Goal: Task Accomplishment & Management: Use online tool/utility

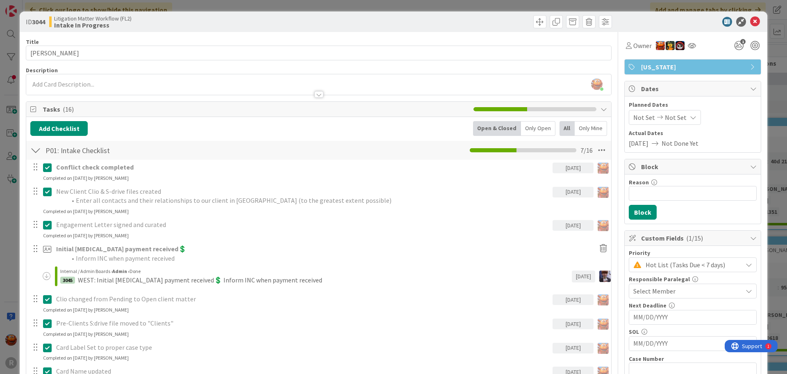
click at [5, 11] on div "ID 3044 Litigation Matter Workflow (FL2) Intake In Progress Title 13 / 128 [PER…" at bounding box center [393, 187] width 787 height 374
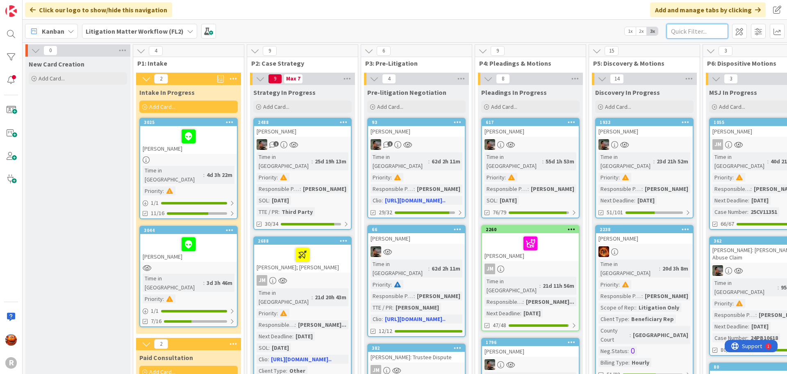
click at [698, 32] on input "text" at bounding box center [698, 31] width 62 height 15
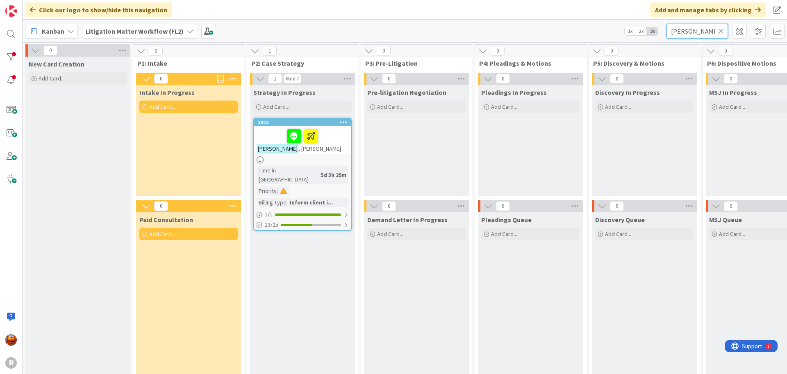
type input "[PERSON_NAME]"
click at [335, 150] on div "[PERSON_NAME]" at bounding box center [302, 140] width 97 height 28
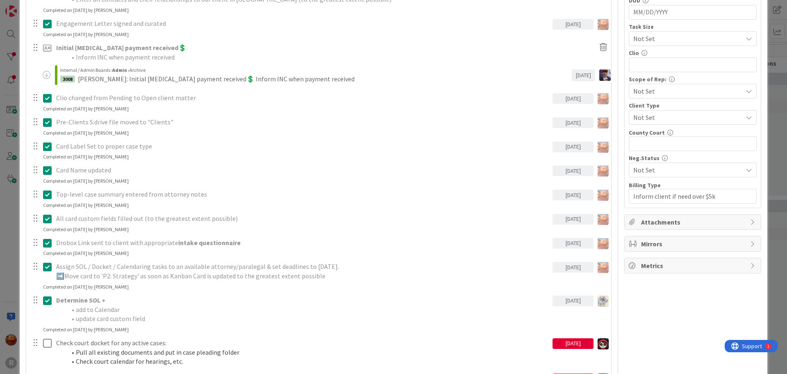
scroll to position [574, 0]
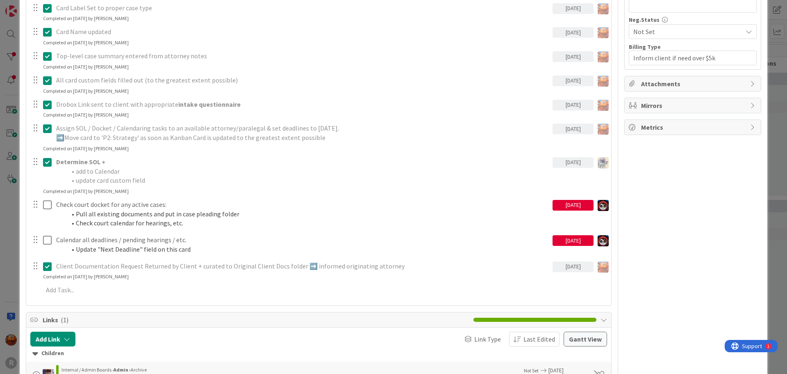
click at [13, 194] on div "ID 3002 Litigation Matter Workflow (FL2) Strategy In Progress Title 13 / 128 [P…" at bounding box center [393, 187] width 787 height 374
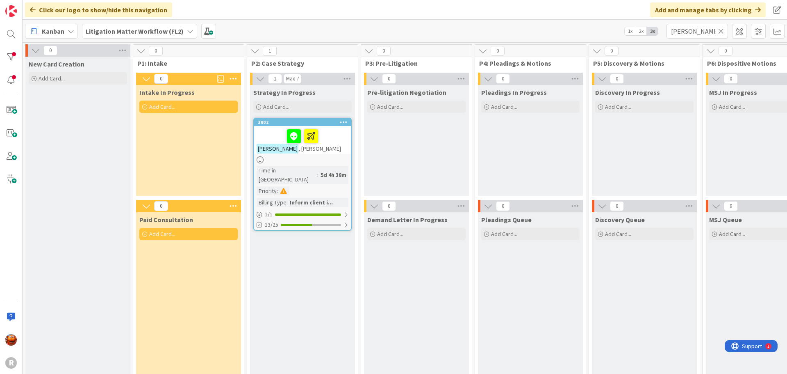
click at [721, 34] on icon at bounding box center [721, 30] width 6 height 7
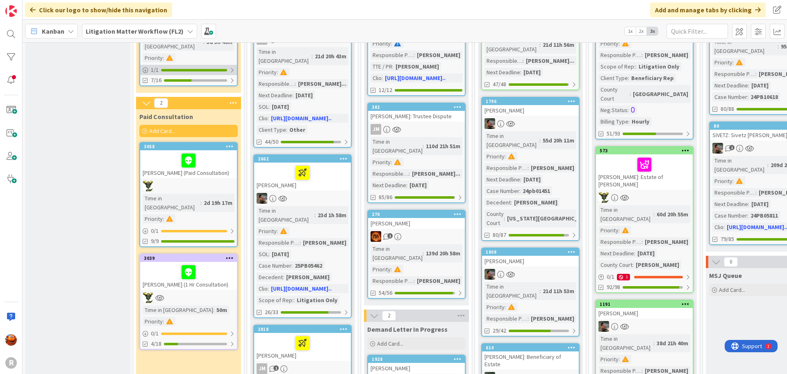
scroll to position [246, 0]
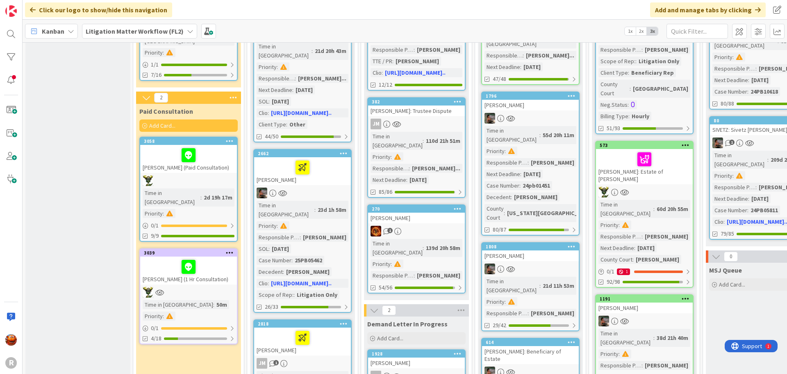
click at [214, 257] on div "[PERSON_NAME] (1 Hr Consultation)" at bounding box center [188, 270] width 97 height 28
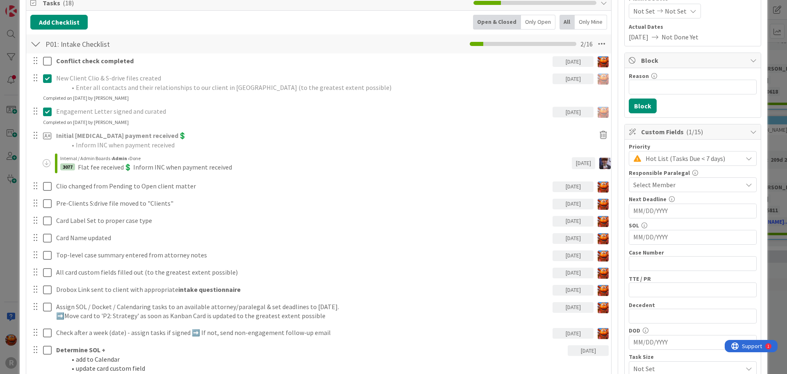
scroll to position [123, 0]
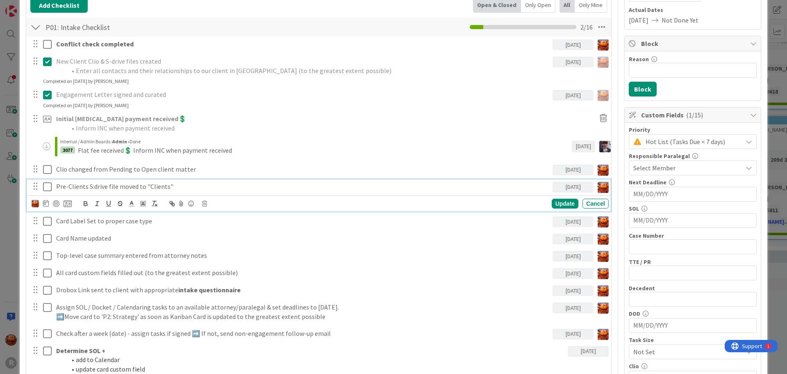
click at [49, 187] on icon at bounding box center [47, 187] width 9 height 10
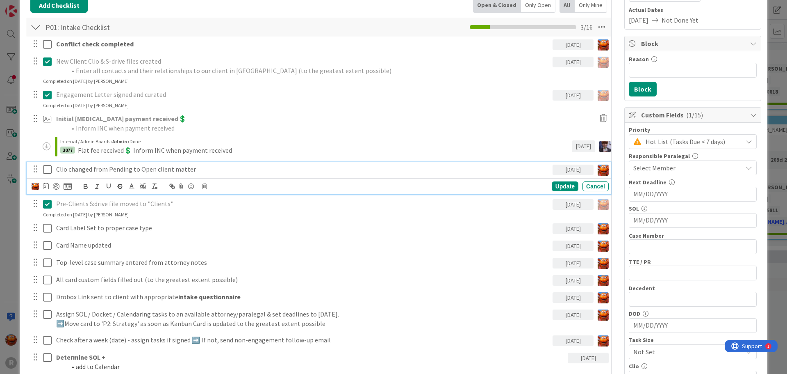
click at [45, 171] on icon at bounding box center [47, 169] width 9 height 10
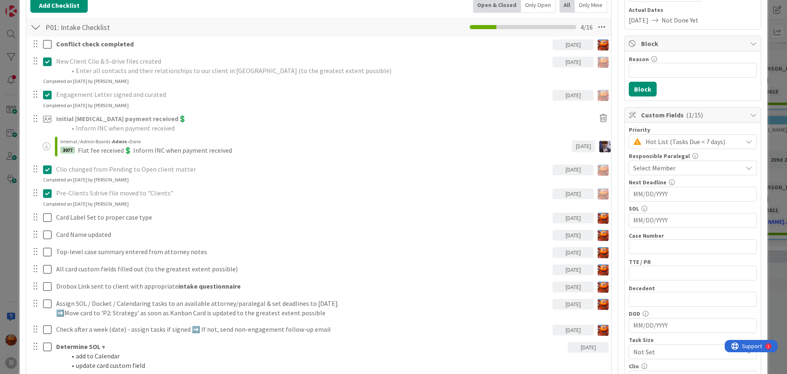
scroll to position [0, 0]
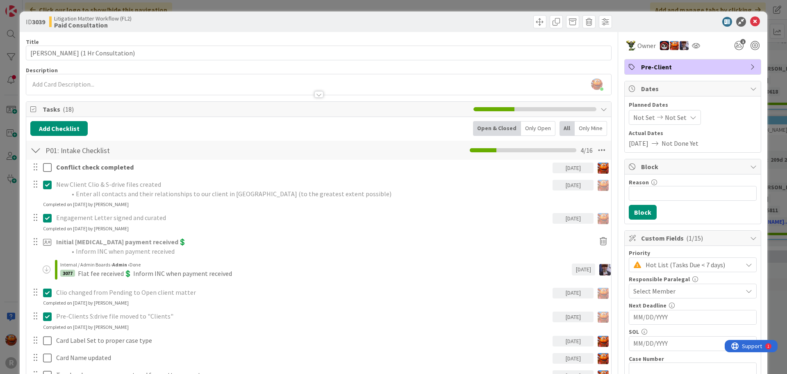
drag, startPoint x: 689, startPoint y: 62, endPoint x: 683, endPoint y: 61, distance: 6.4
click at [683, 61] on div "Pre-Client" at bounding box center [693, 66] width 136 height 15
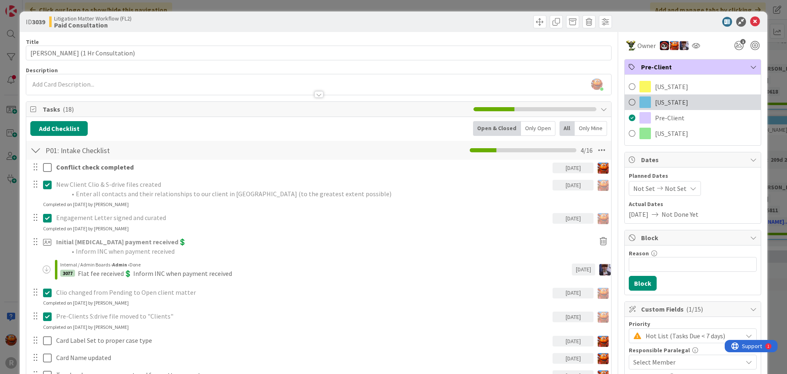
click at [656, 99] on span "[US_STATE]" at bounding box center [671, 102] width 33 height 10
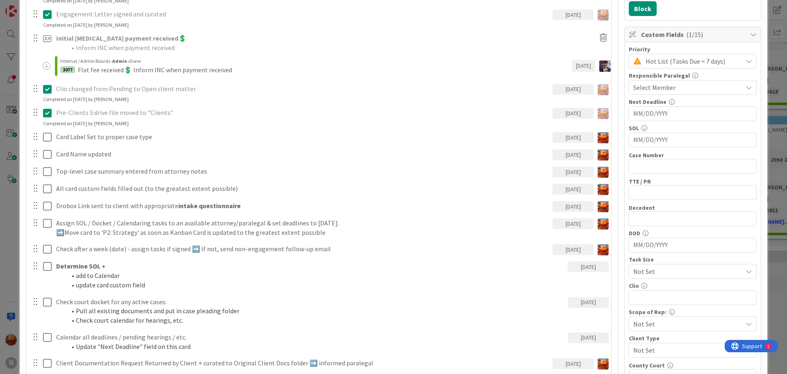
scroll to position [205, 0]
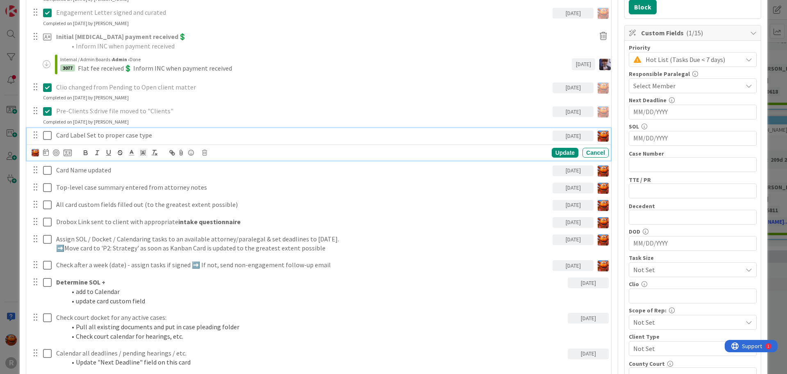
click at [48, 137] on icon at bounding box center [47, 135] width 9 height 10
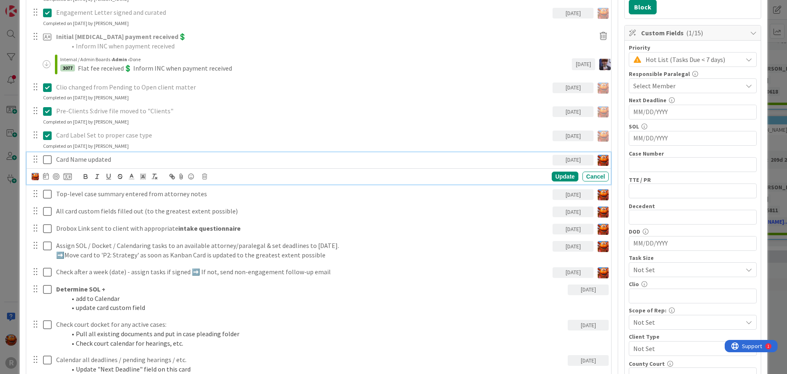
click at [44, 157] on icon at bounding box center [47, 160] width 9 height 10
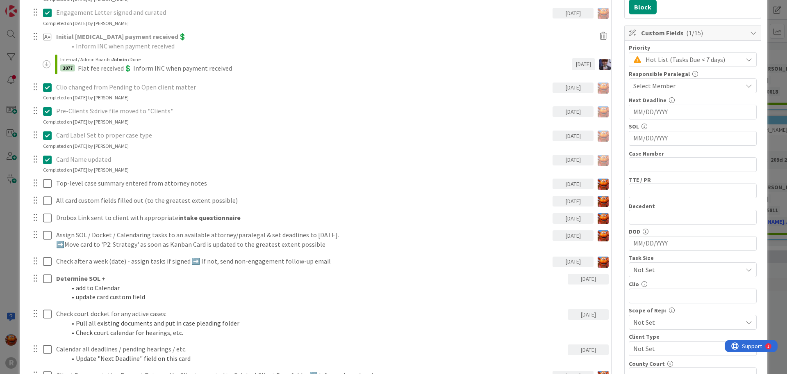
scroll to position [0, 0]
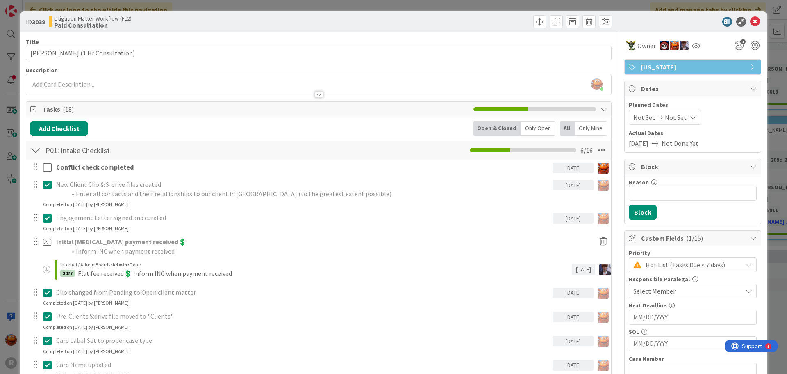
click at [71, 78] on div "[PERSON_NAME] joined 3 m ago" at bounding box center [318, 84] width 585 height 21
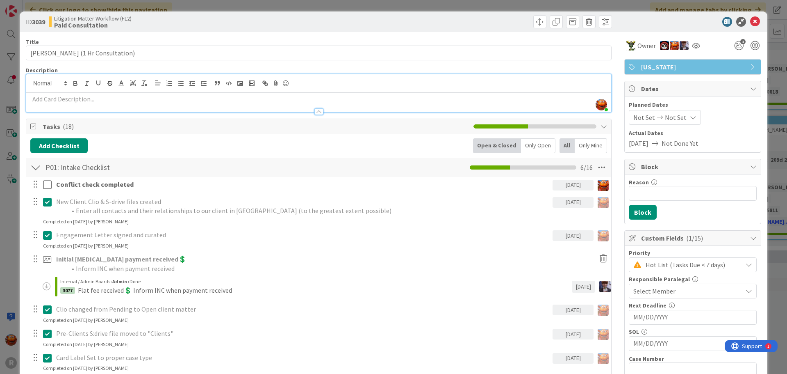
paste div
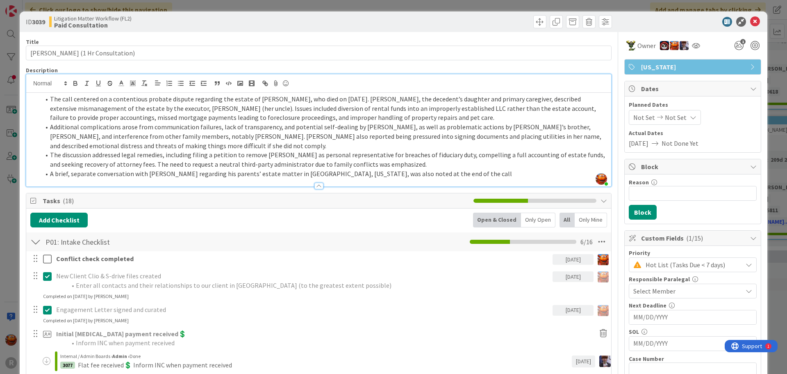
click at [183, 137] on li "Additional complications arose from communication failures, lack of transparenc…" at bounding box center [323, 136] width 567 height 28
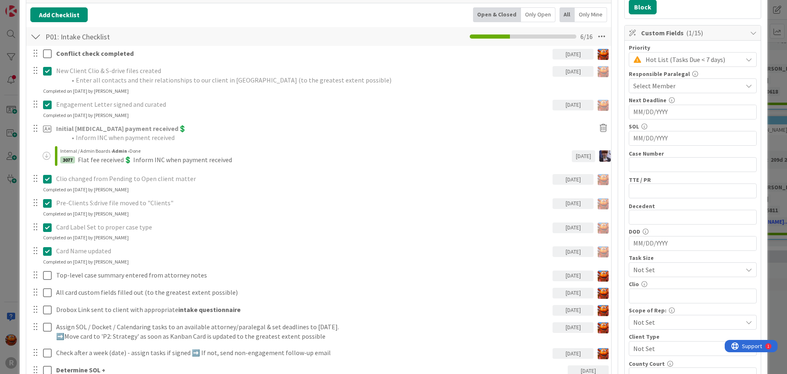
scroll to position [246, 0]
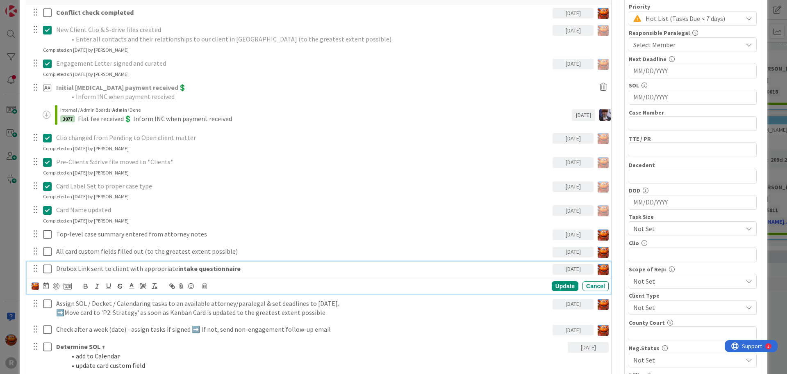
click at [74, 266] on p "Drobox Link sent to client with appropriate intake questionnaire" at bounding box center [302, 268] width 493 height 9
click at [206, 288] on icon at bounding box center [204, 286] width 5 height 6
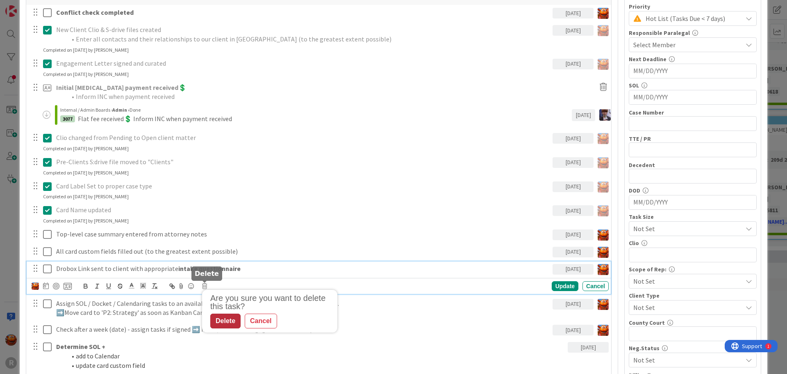
click at [228, 326] on div "Delete" at bounding box center [225, 320] width 30 height 15
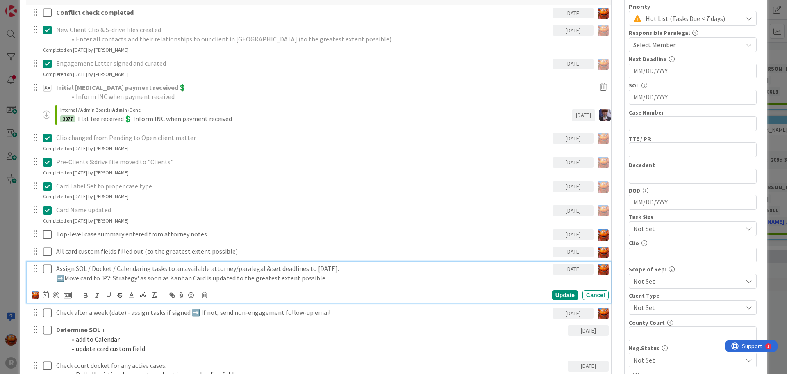
click at [161, 280] on p "➡️Move card to 'P2: Strategy' as soon as Kanban Card is updated to the greatest…" at bounding box center [302, 277] width 493 height 9
click at [209, 297] on div "Update Cancel" at bounding box center [320, 294] width 577 height 11
click at [205, 295] on icon at bounding box center [204, 295] width 5 height 6
click at [228, 323] on div "Are you sure you want to delete this task? Delete Cancel" at bounding box center [271, 320] width 131 height 34
click at [228, 329] on div "Delete" at bounding box center [225, 329] width 30 height 15
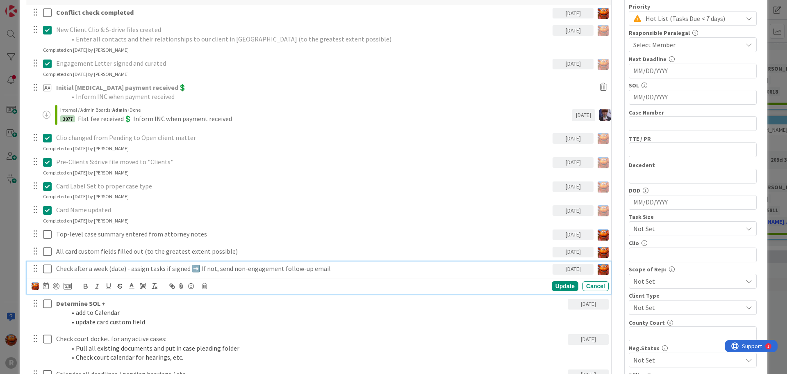
click at [166, 269] on p "Check after a week (date) - assign tasks if signed ➡️ If not, send non-engageme…" at bounding box center [302, 268] width 493 height 9
click at [204, 285] on icon at bounding box center [204, 286] width 5 height 6
click at [220, 320] on div "Delete" at bounding box center [225, 320] width 30 height 15
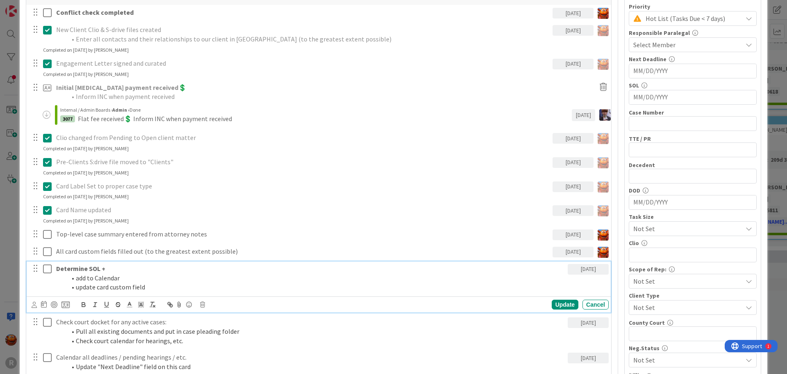
click at [129, 271] on p "Determine SOL +" at bounding box center [310, 268] width 509 height 9
click at [205, 304] on div "Update Cancel" at bounding box center [320, 304] width 577 height 11
click at [203, 306] on icon at bounding box center [202, 304] width 5 height 6
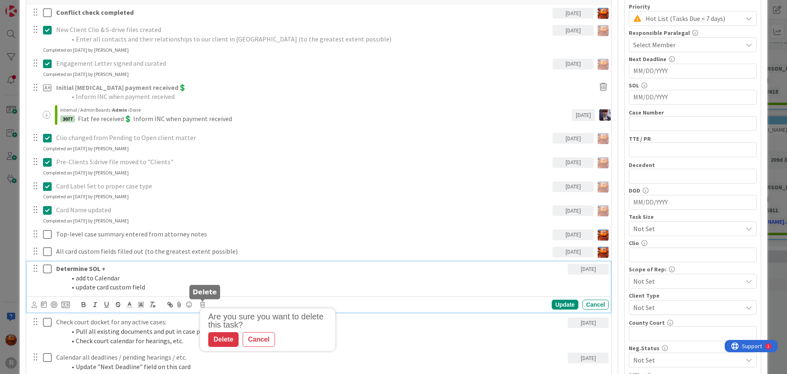
click at [223, 336] on div "Delete" at bounding box center [223, 339] width 30 height 15
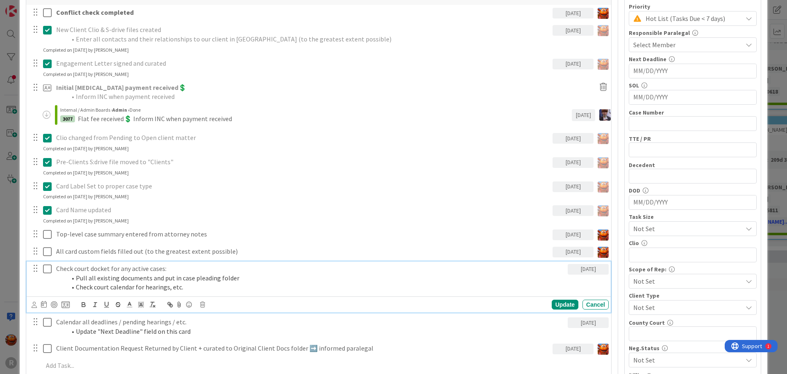
click at [130, 271] on p "Check court docket for any active cases:" at bounding box center [310, 268] width 509 height 9
click at [204, 306] on icon at bounding box center [202, 304] width 5 height 6
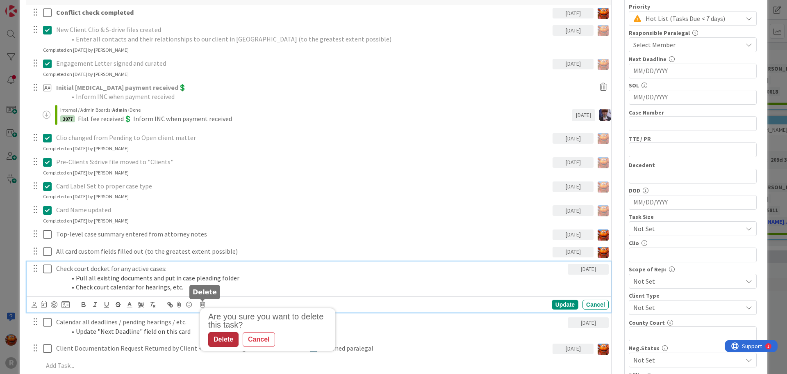
click at [220, 342] on div "Delete" at bounding box center [223, 339] width 30 height 15
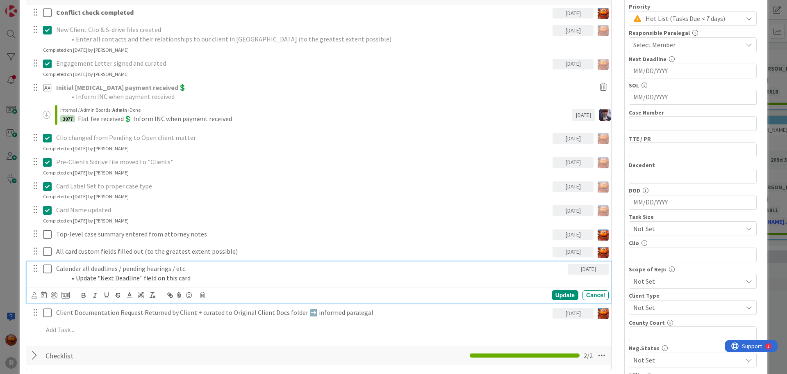
click at [180, 279] on li "Update "Next Deadline" field on this card" at bounding box center [315, 277] width 499 height 9
click at [207, 297] on div "Update Cancel" at bounding box center [320, 294] width 577 height 11
click at [202, 296] on icon at bounding box center [202, 295] width 5 height 6
click at [221, 326] on div "Delete" at bounding box center [223, 329] width 30 height 15
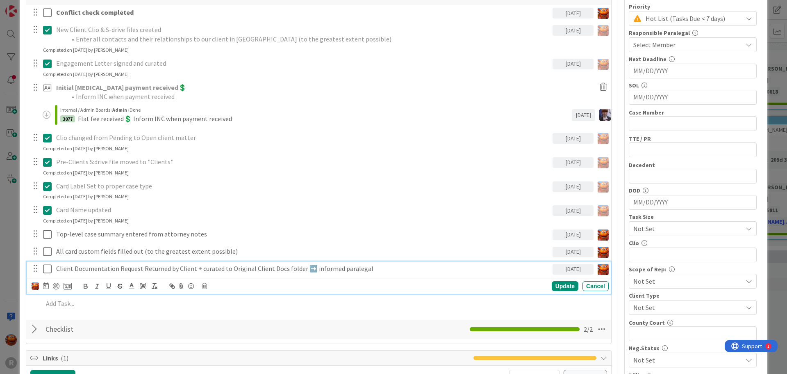
click at [168, 273] on div "Client Documentation Request Returned by Client + curated to Original Client Do…" at bounding box center [303, 268] width 500 height 14
click at [205, 285] on icon at bounding box center [204, 286] width 5 height 6
click at [226, 316] on div "Delete" at bounding box center [225, 320] width 30 height 15
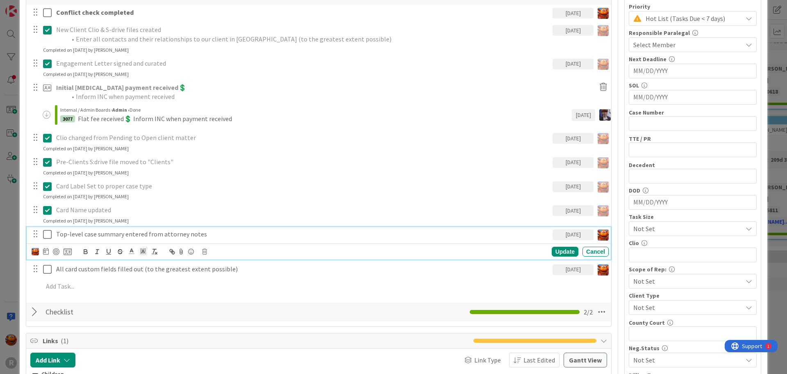
click at [140, 237] on p "Top-level case summary entered from attorney notes" at bounding box center [302, 233] width 493 height 9
click at [47, 235] on icon at bounding box center [47, 234] width 9 height 10
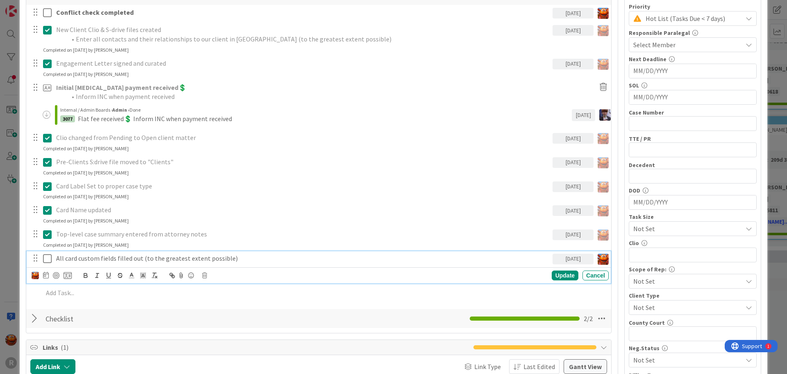
click at [47, 260] on icon at bounding box center [47, 258] width 9 height 10
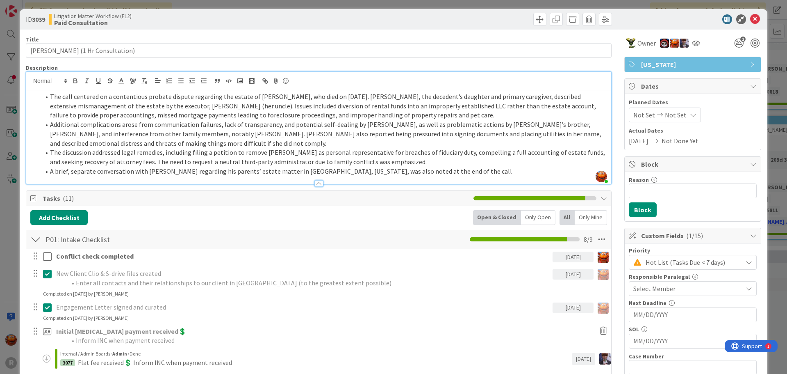
scroll to position [0, 0]
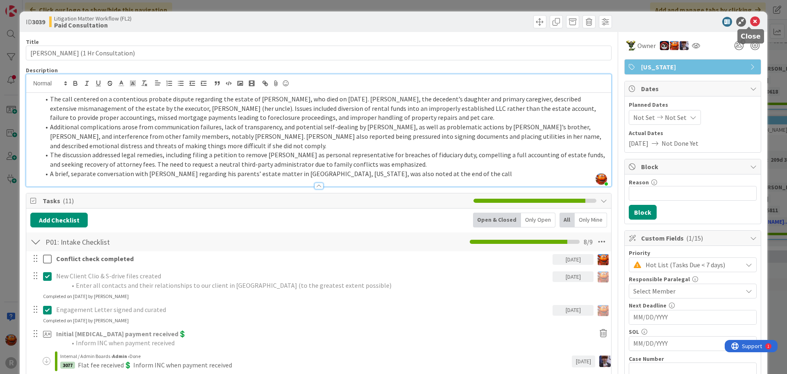
click at [754, 20] on icon at bounding box center [755, 22] width 10 height 10
